Goal: Task Accomplishment & Management: Use online tool/utility

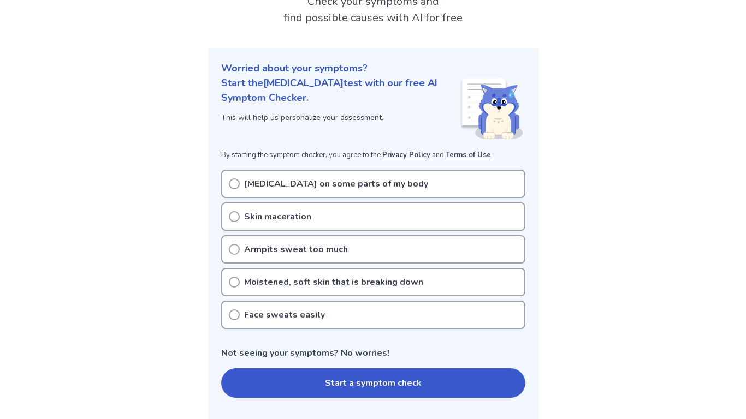
scroll to position [99, 0]
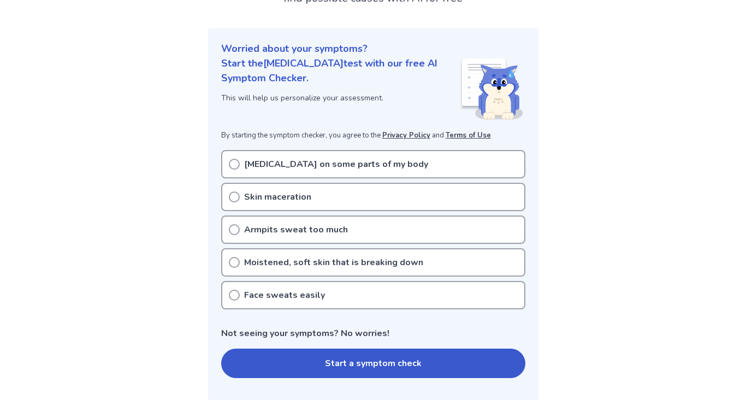
click at [296, 169] on p "Excessive sweating on some parts of my body" at bounding box center [336, 164] width 184 height 13
click at [281, 353] on button "Start a symptom check" at bounding box center [373, 363] width 304 height 29
